Goal: Information Seeking & Learning: Learn about a topic

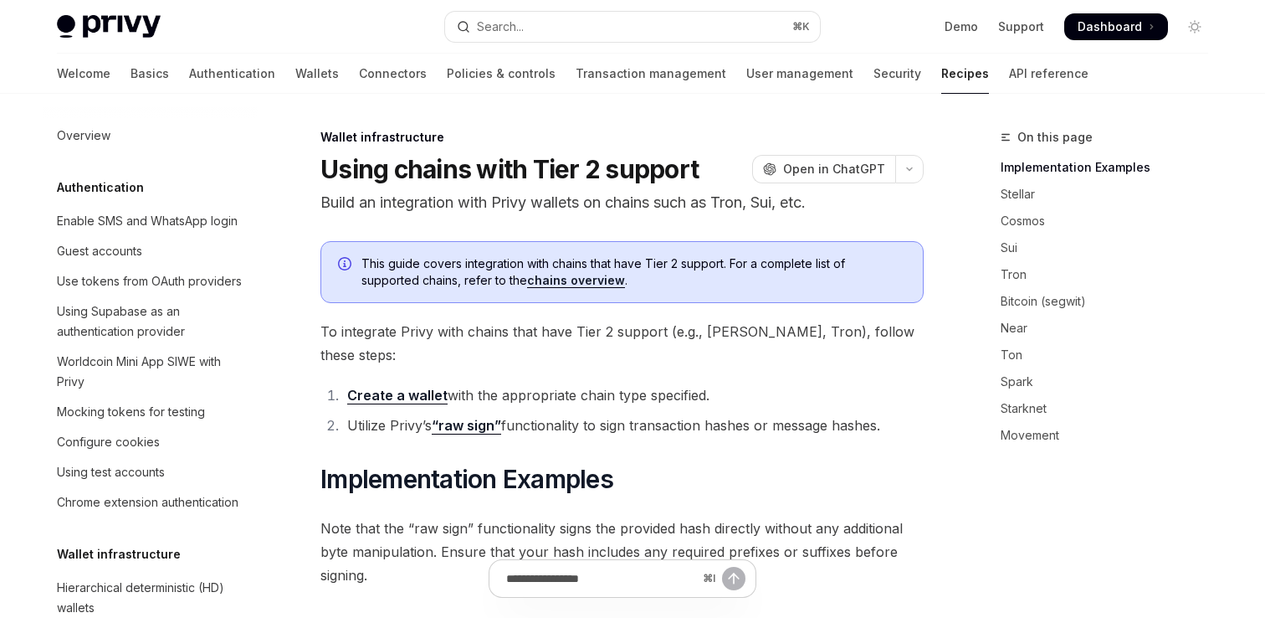
scroll to position [443, 0]
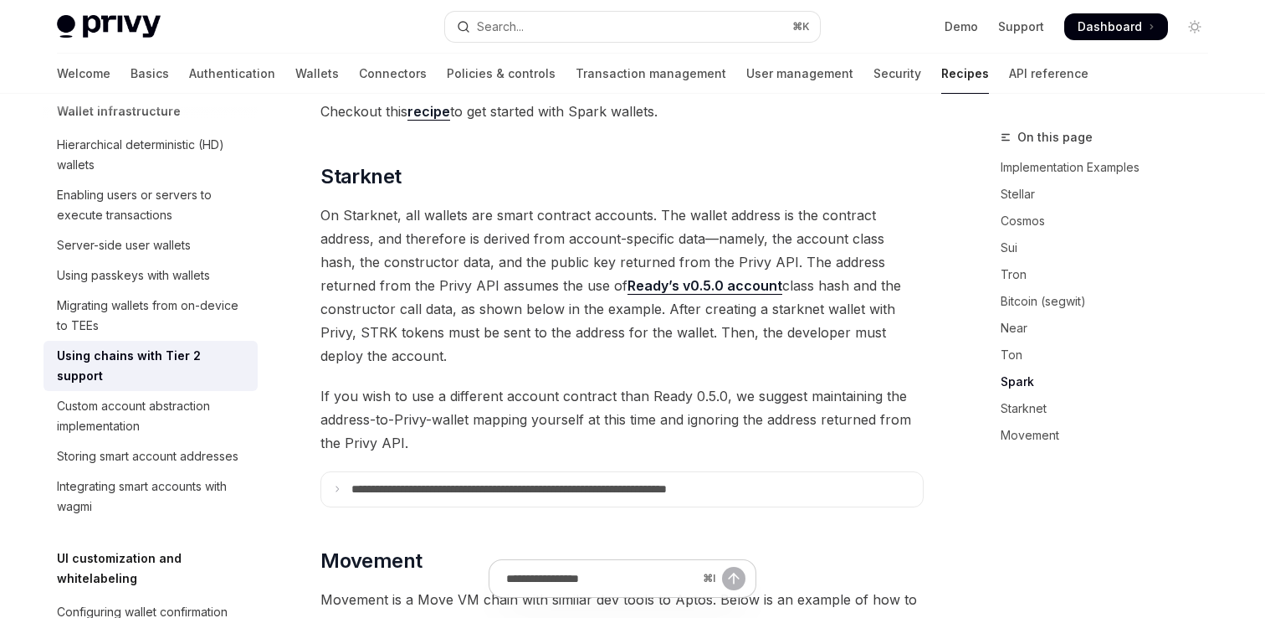
scroll to position [2210, 0]
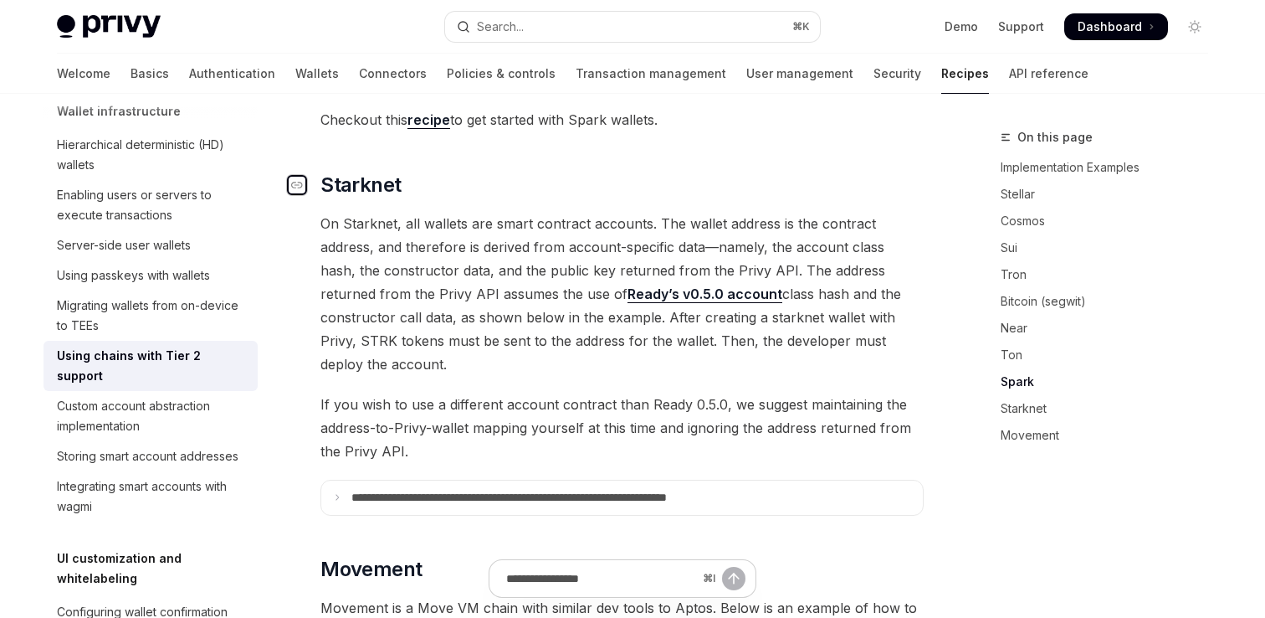
click at [295, 180] on icon "Navigate to header" at bounding box center [297, 185] width 12 height 10
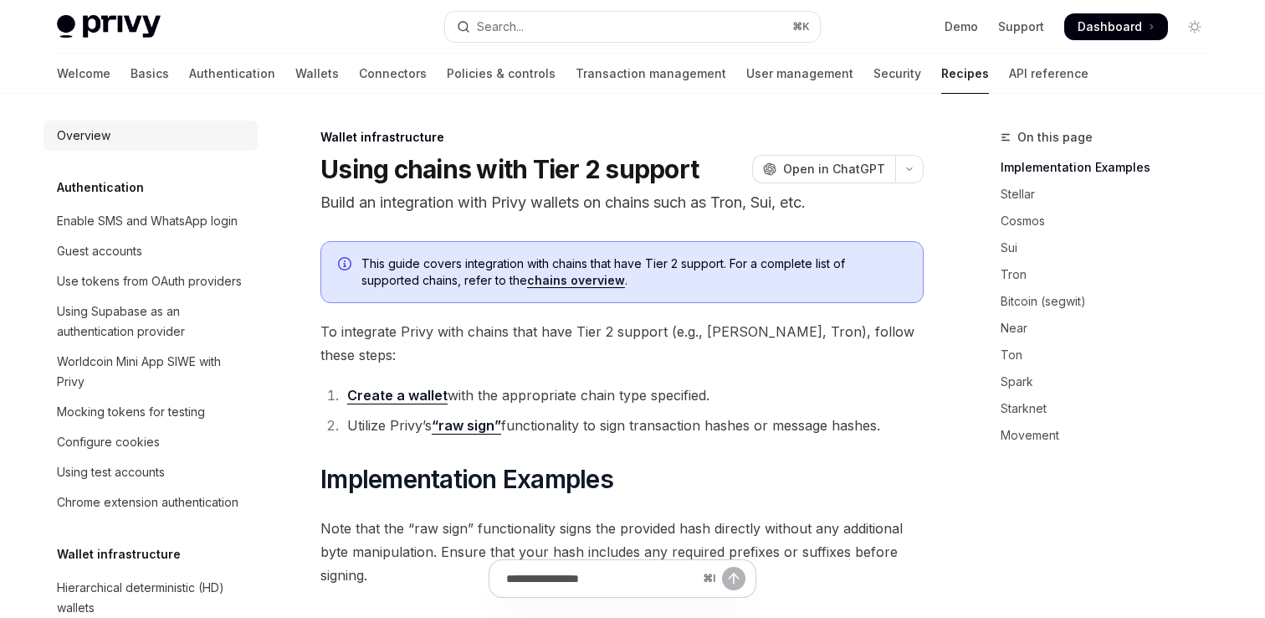
click at [110, 141] on div "Overview" at bounding box center [152, 136] width 191 height 20
type textarea "*"
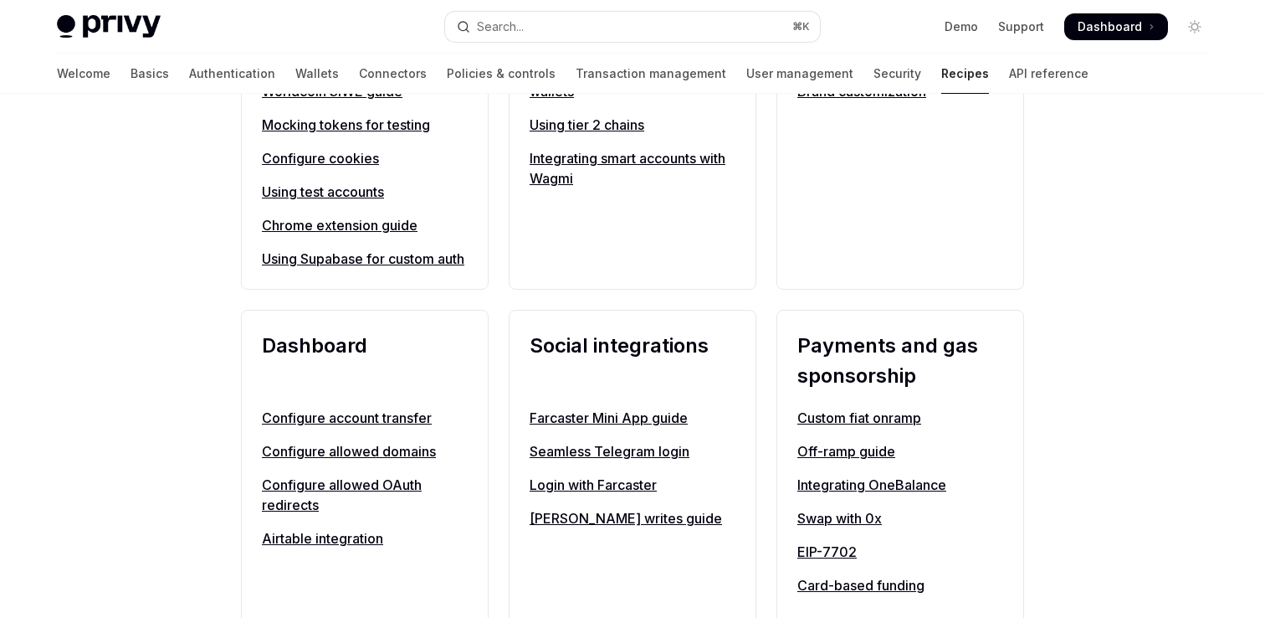
scroll to position [881, 0]
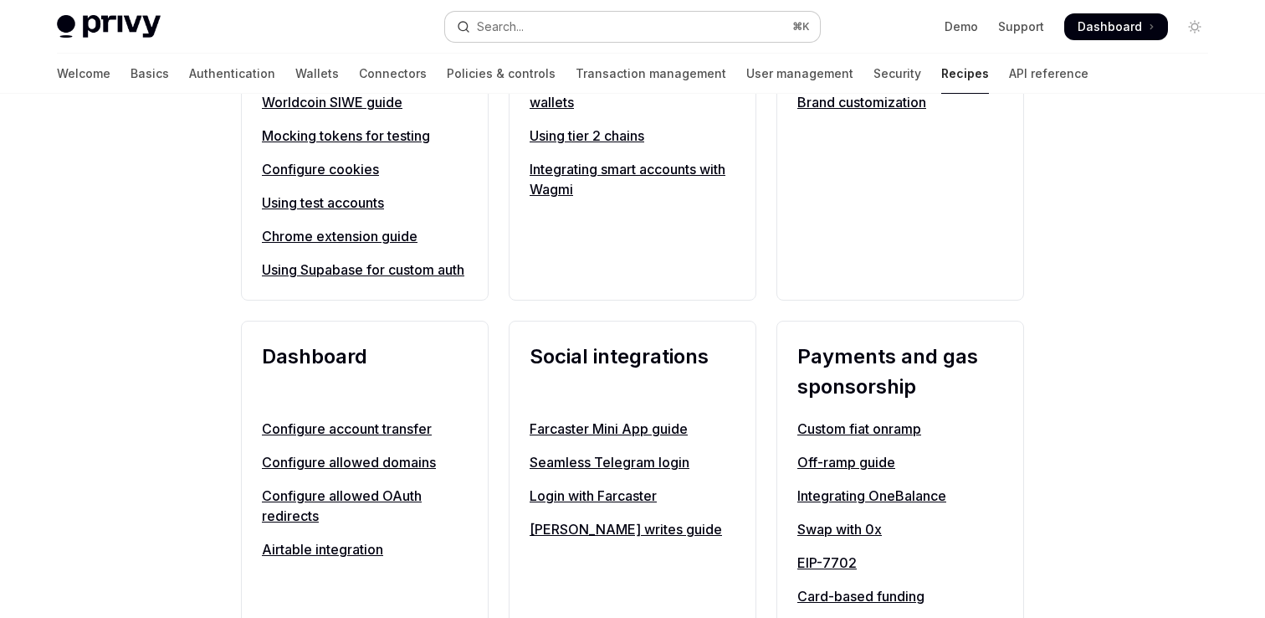
click at [583, 18] on button "Search... ⌘ K" at bounding box center [632, 27] width 375 height 30
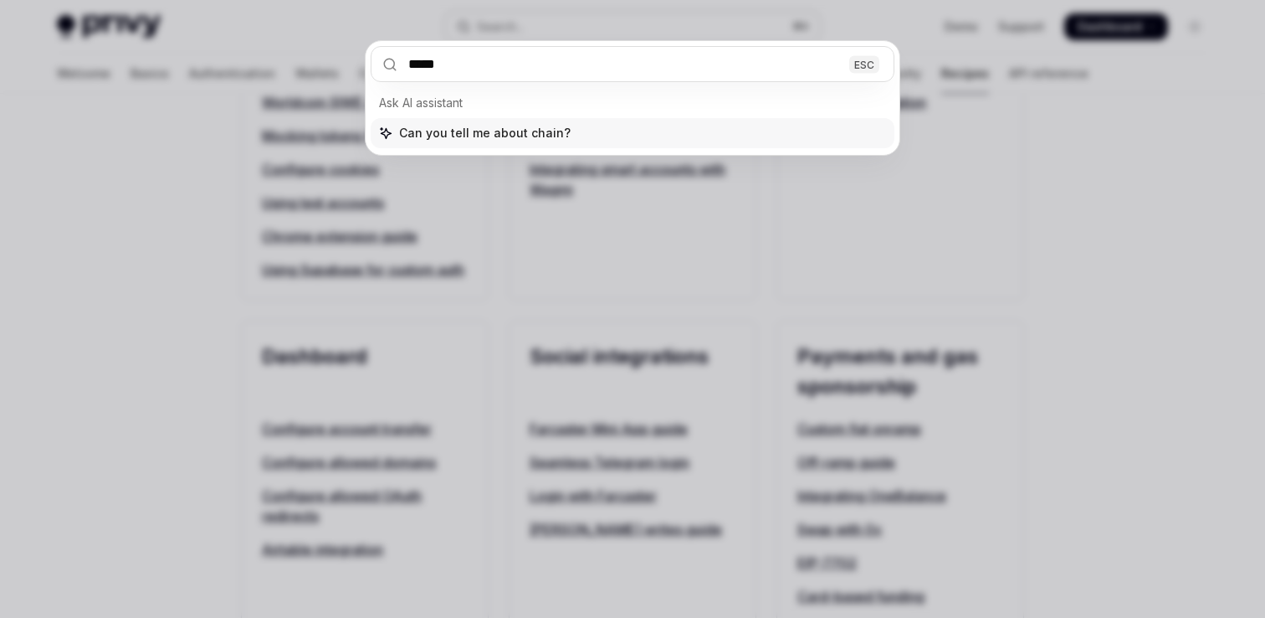
type input "******"
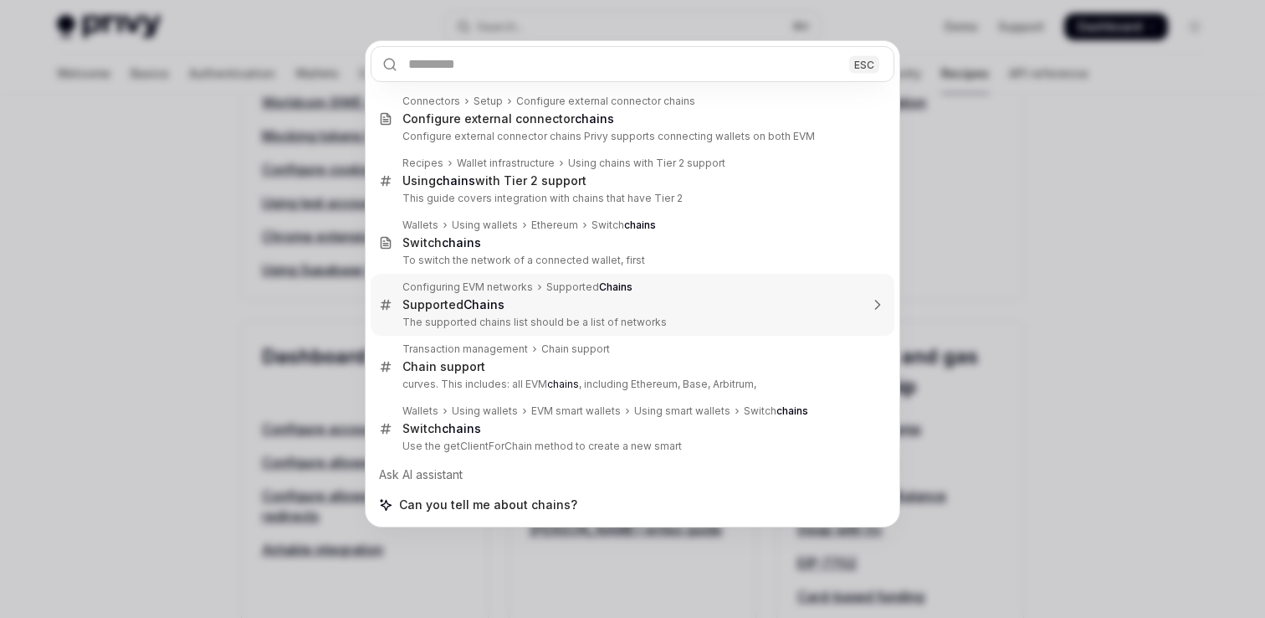
type textarea "*"
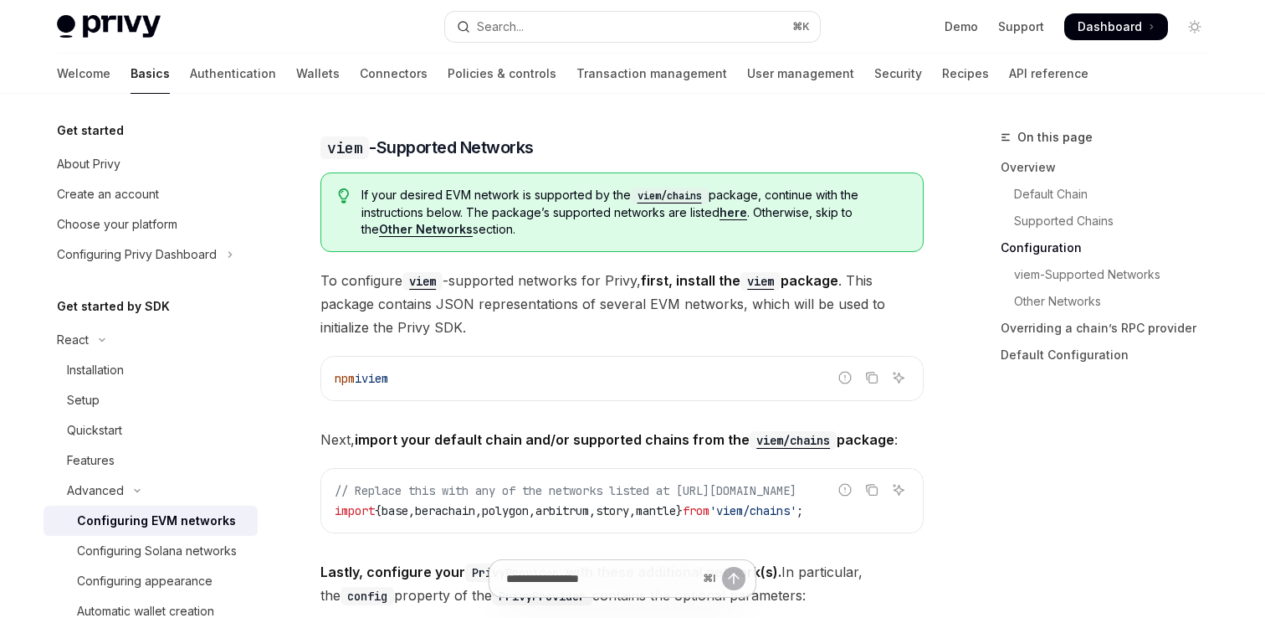
scroll to position [1652, 0]
click at [539, 24] on button "Search... ⌘ K" at bounding box center [632, 27] width 375 height 30
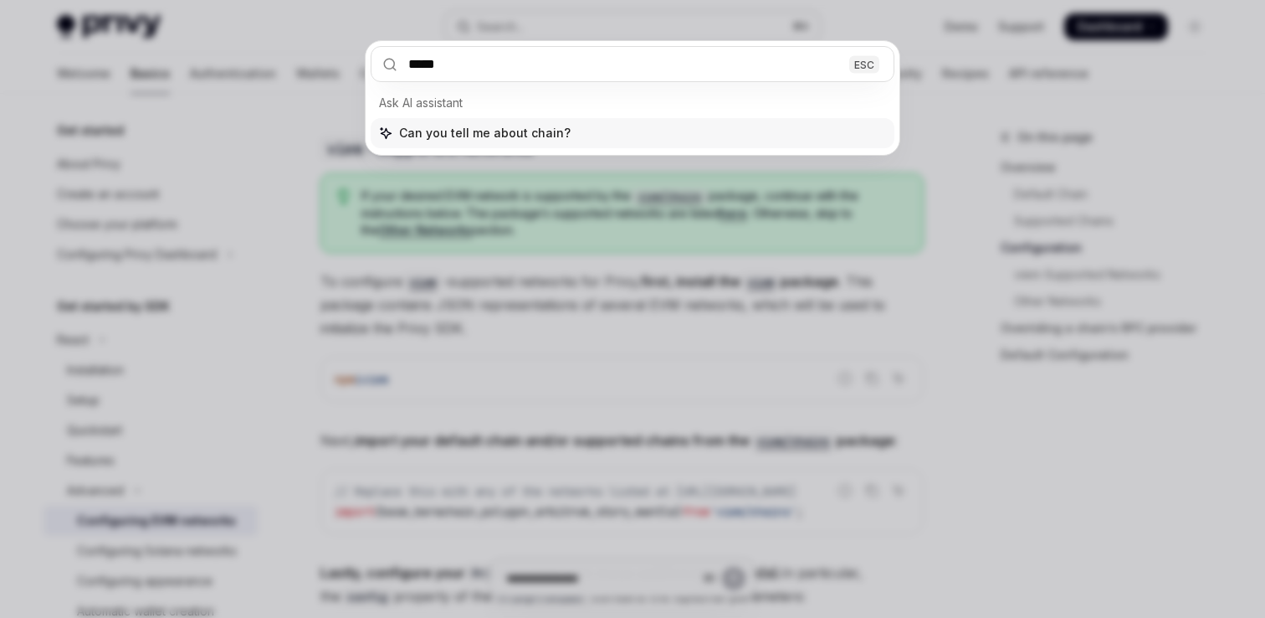
type input "******"
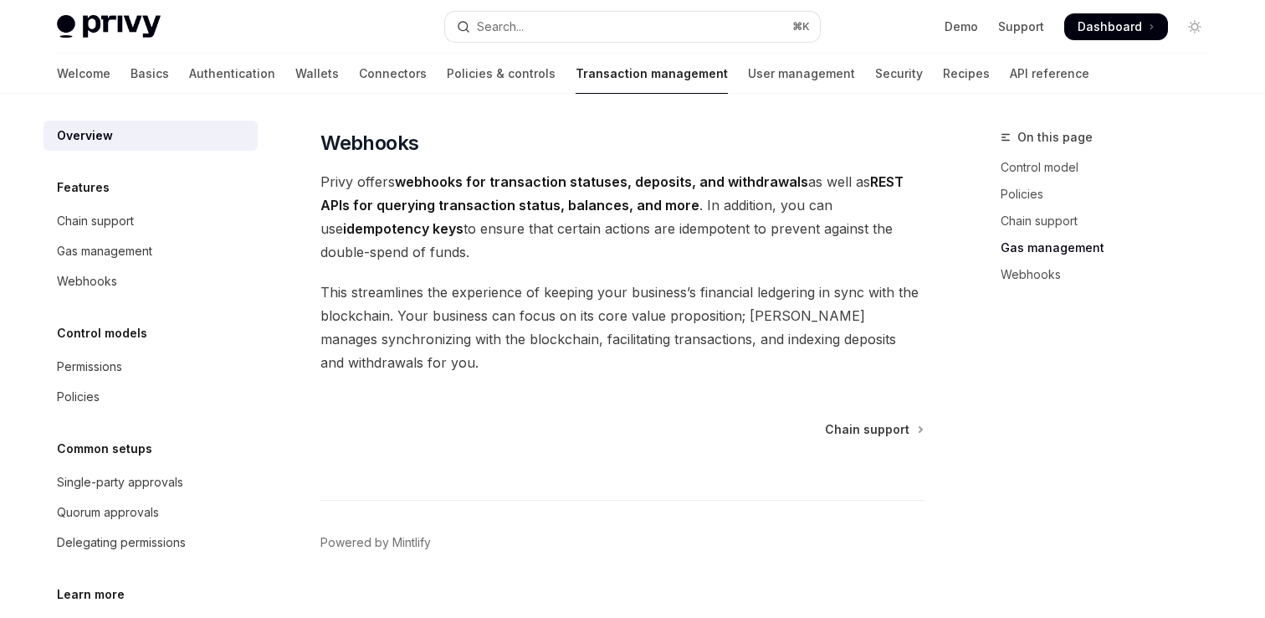
scroll to position [1663, 0]
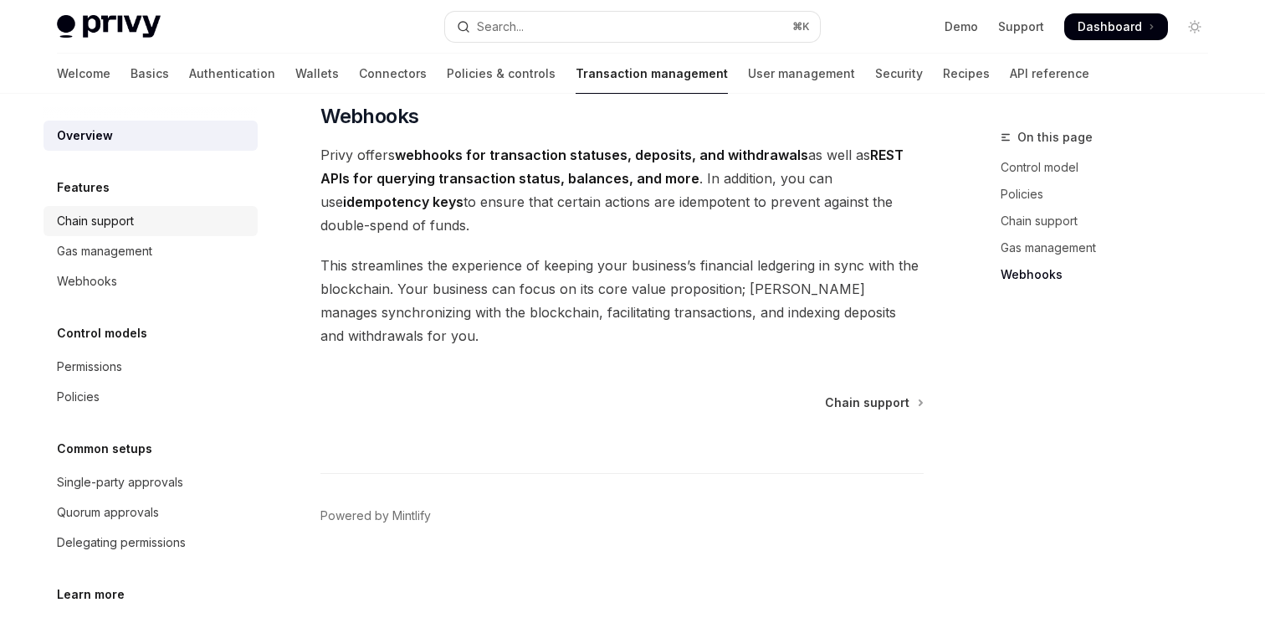
click at [154, 223] on div "Chain support" at bounding box center [152, 221] width 191 height 20
type textarea "*"
